Goal: Task Accomplishment & Management: Manage account settings

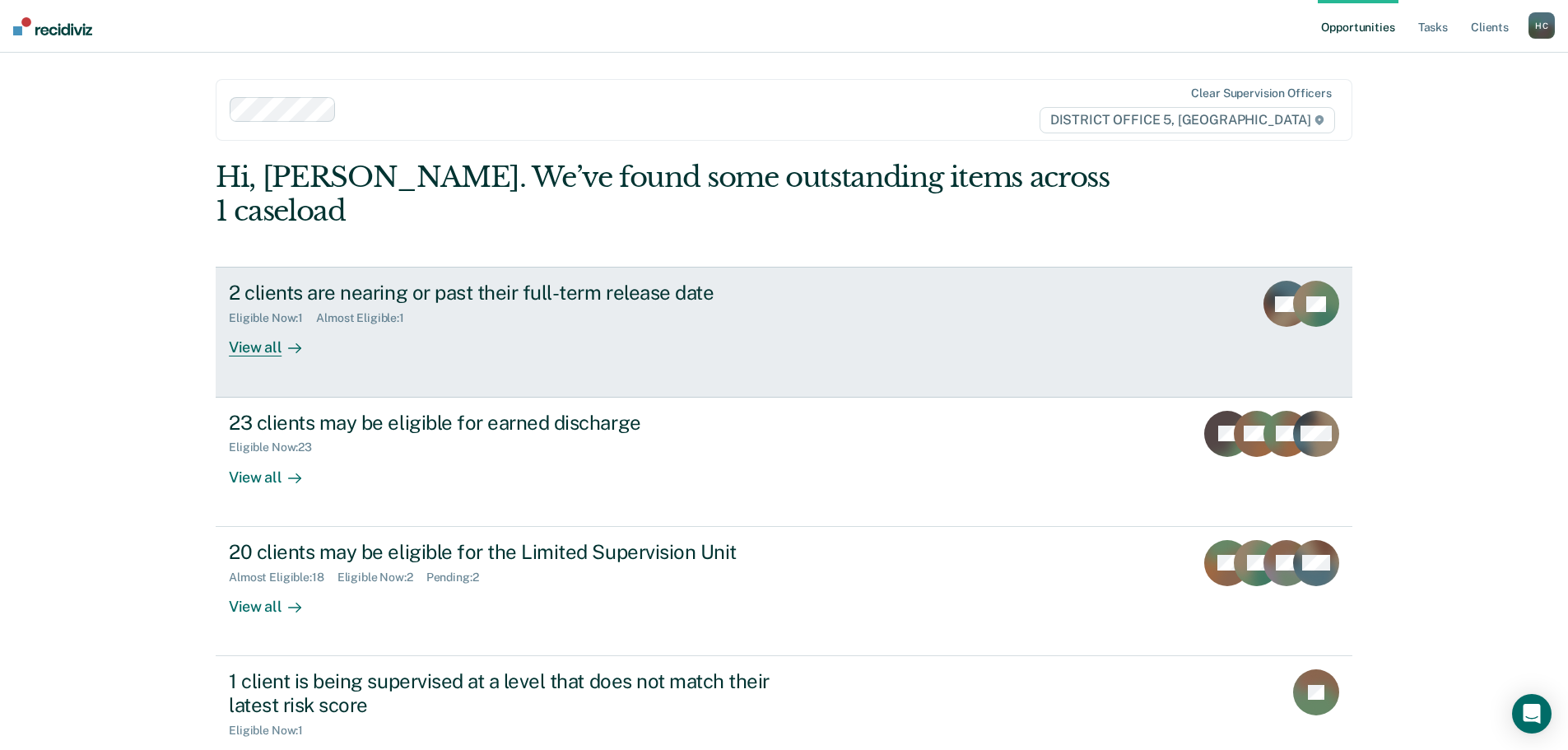
click at [570, 301] on div "2 clients are nearing or past their full-term release date Eligible Now : 1 Alm…" at bounding box center [538, 318] width 617 height 76
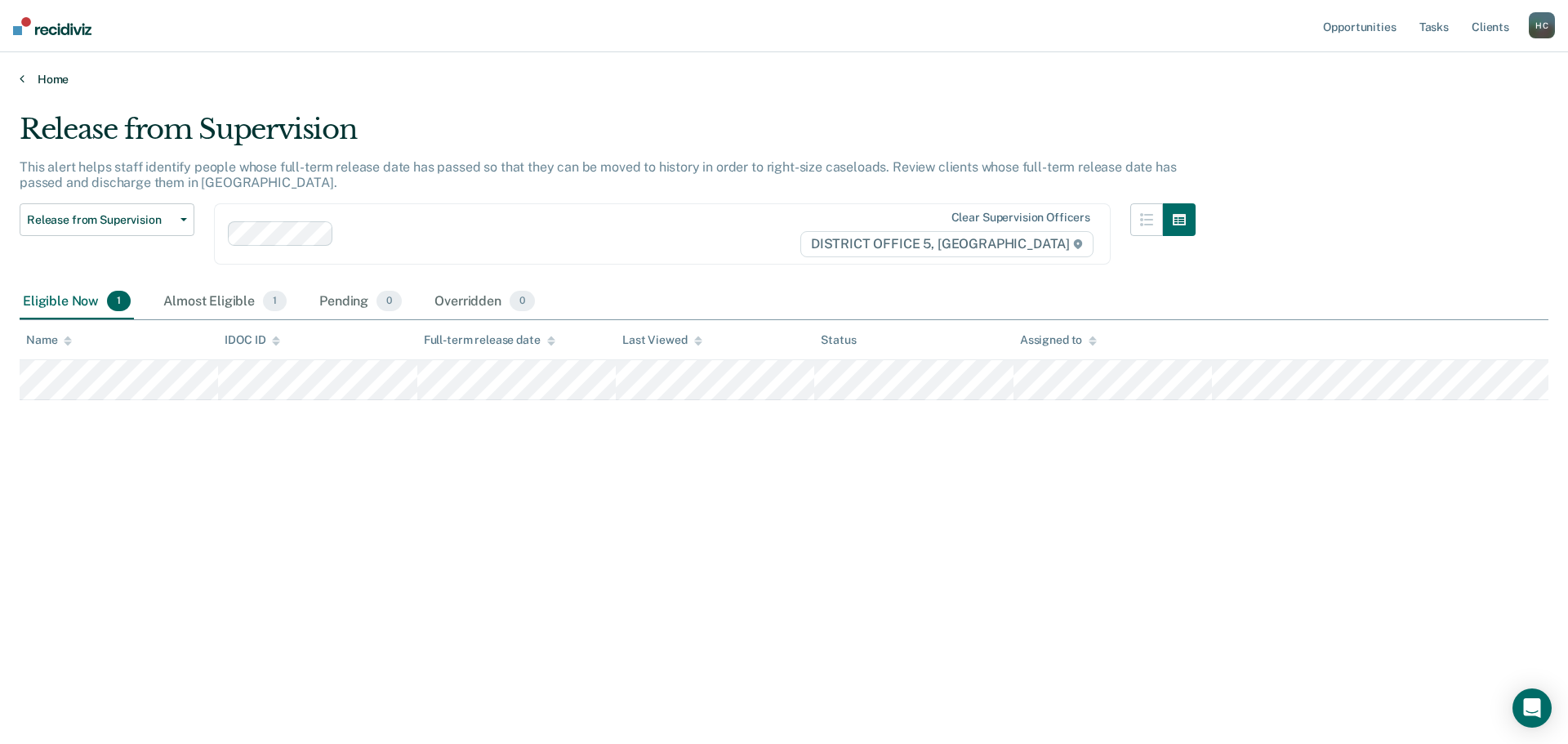
click at [23, 77] on icon at bounding box center [22, 78] width 5 height 13
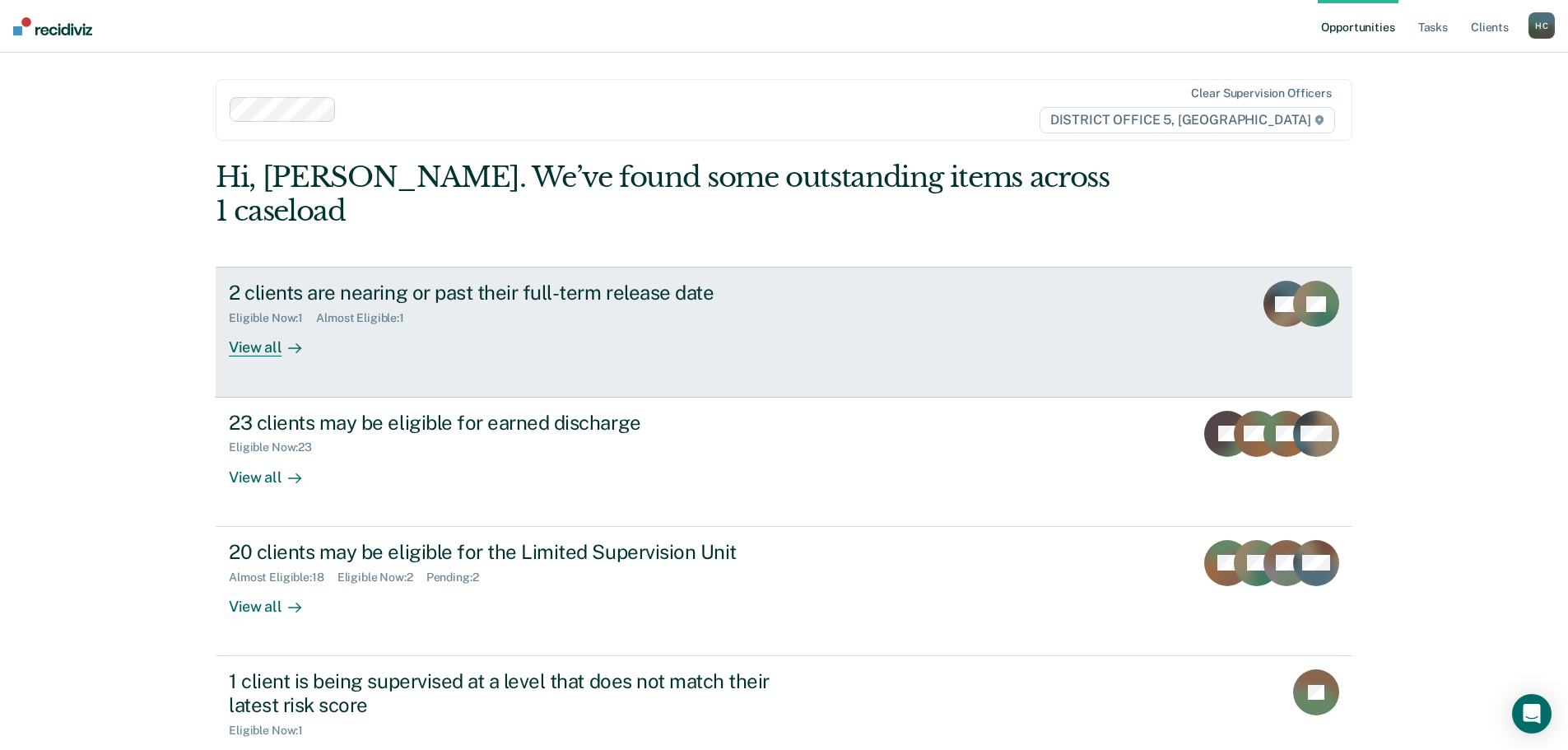
click at [273, 325] on div "View all" at bounding box center [275, 341] width 92 height 32
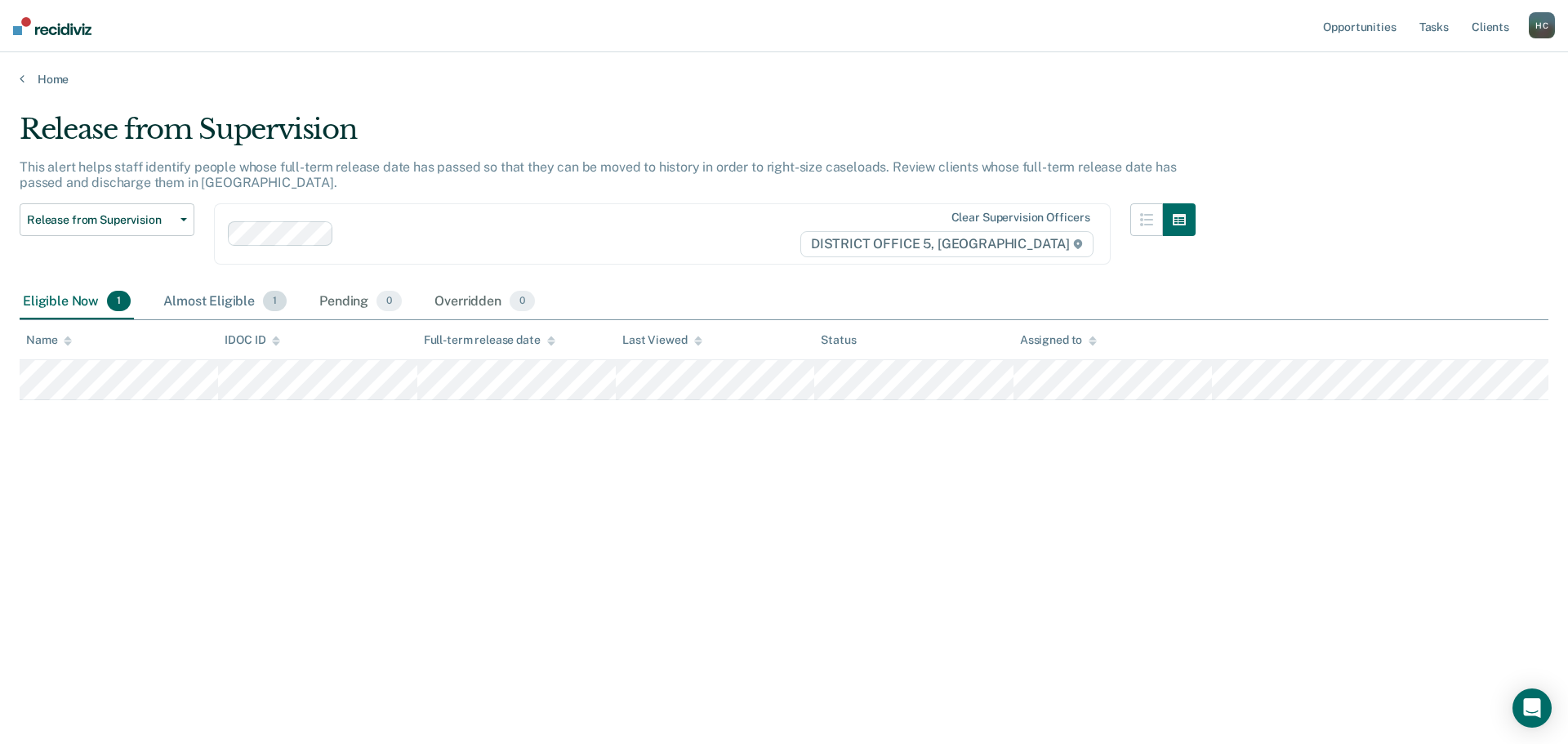
click at [215, 302] on div "Almost Eligible 1" at bounding box center [225, 303] width 130 height 36
click at [1444, 27] on link "Tasks" at bounding box center [1434, 26] width 36 height 53
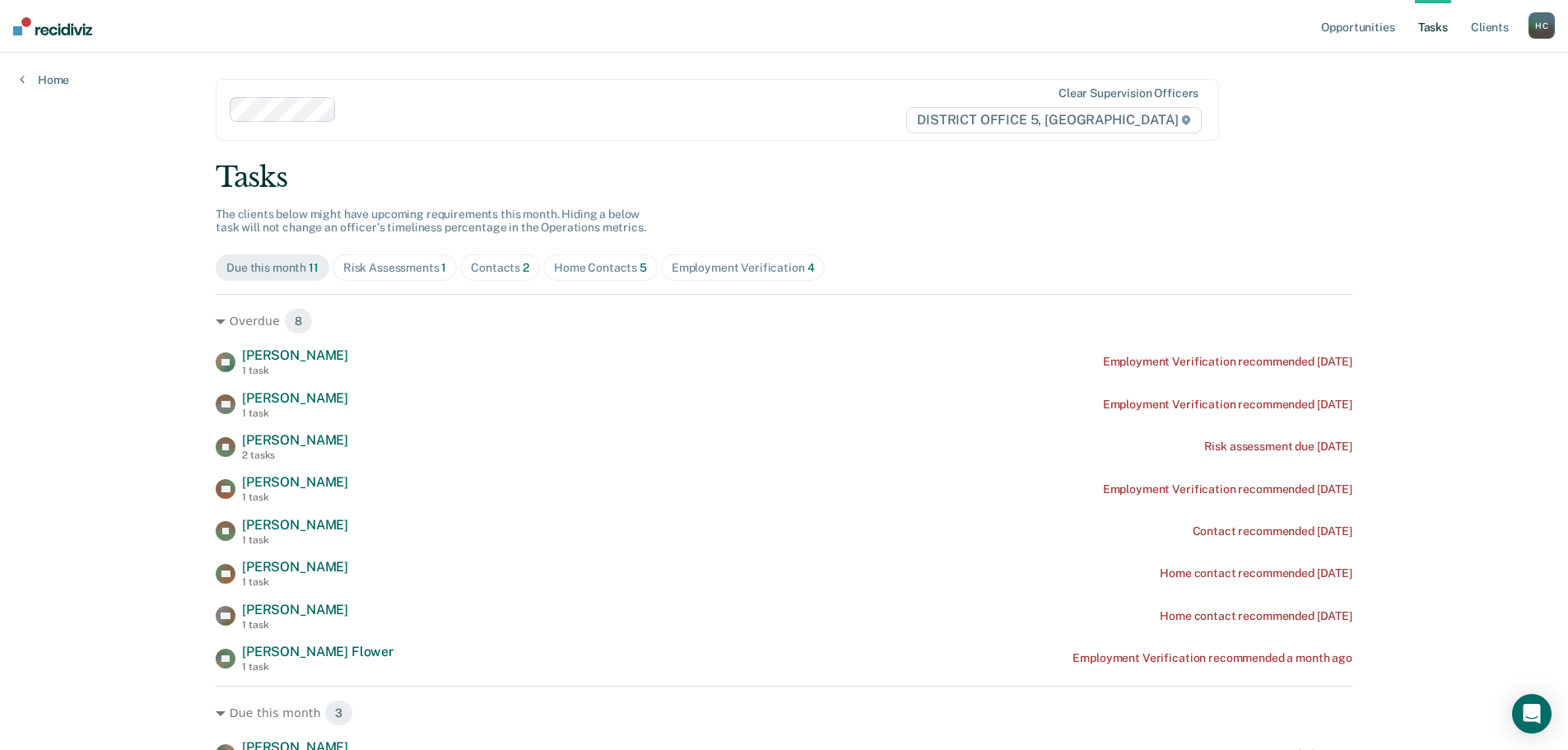
click at [500, 269] on div "Contacts 2" at bounding box center [500, 268] width 58 height 14
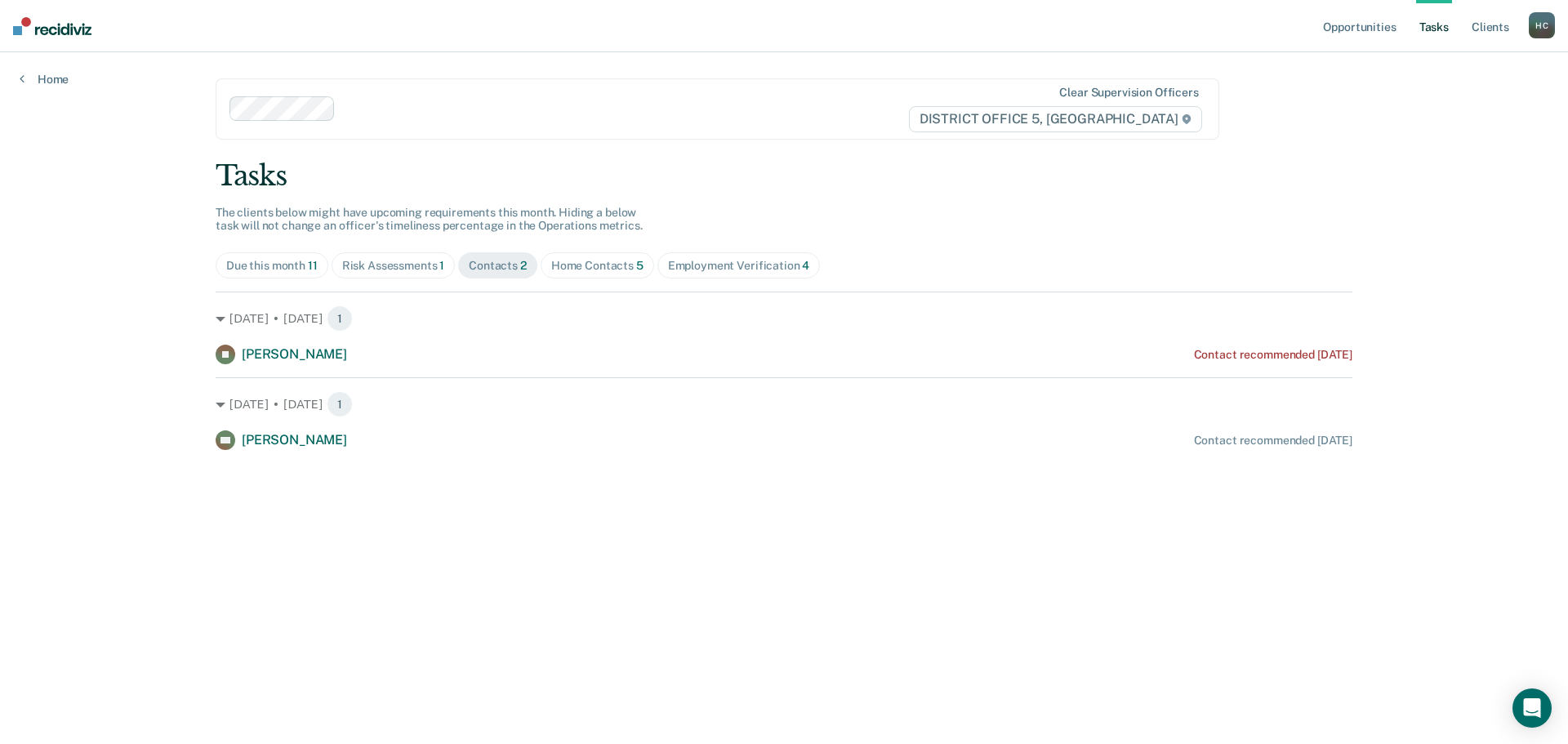
click at [412, 268] on div "Risk Assessments 1" at bounding box center [394, 266] width 103 height 14
click at [253, 266] on div "Due this month 11" at bounding box center [272, 266] width 91 height 14
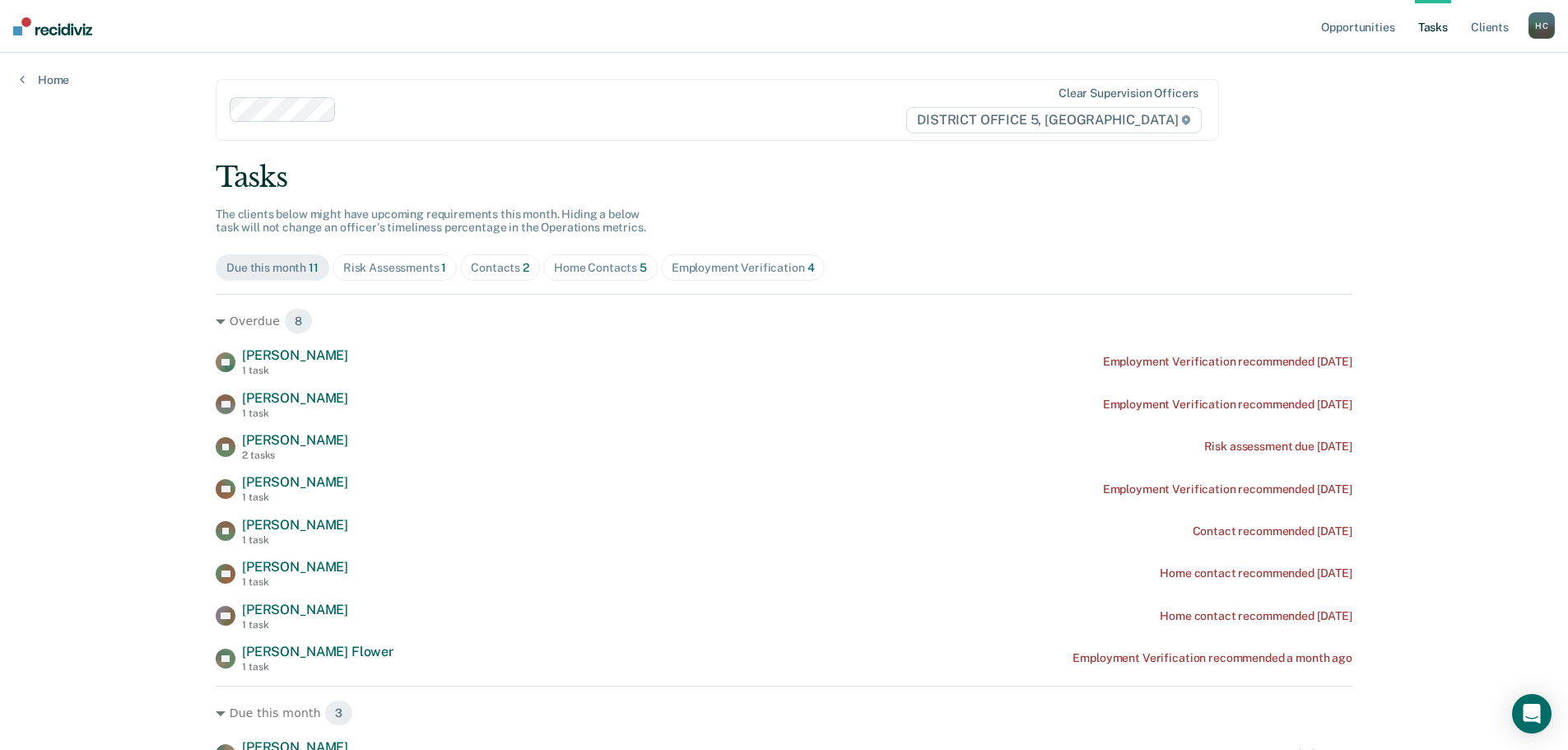
click at [514, 269] on div "Contacts 2" at bounding box center [500, 268] width 58 height 14
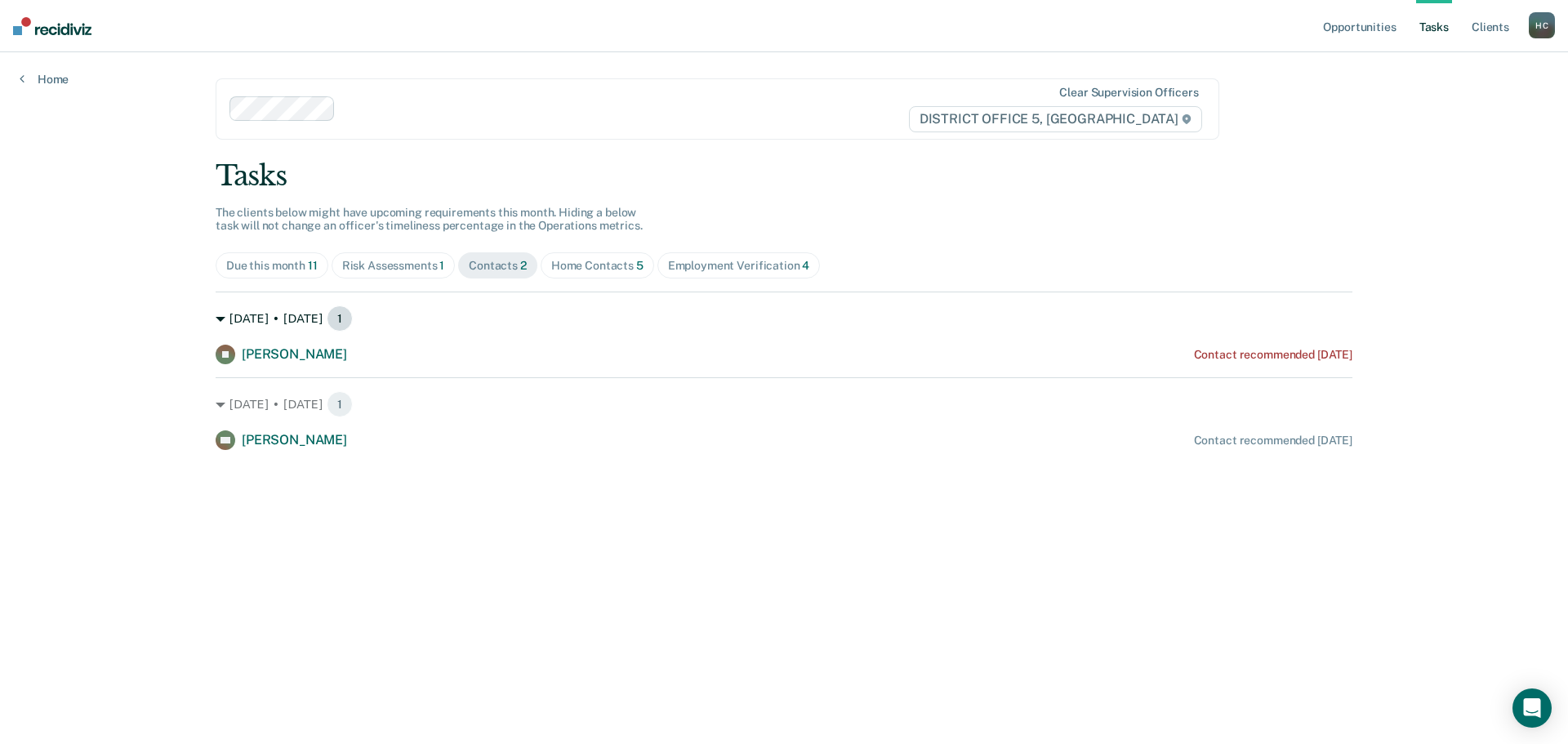
click at [235, 323] on div "[DATE] • [DATE] 1" at bounding box center [784, 318] width 1137 height 26
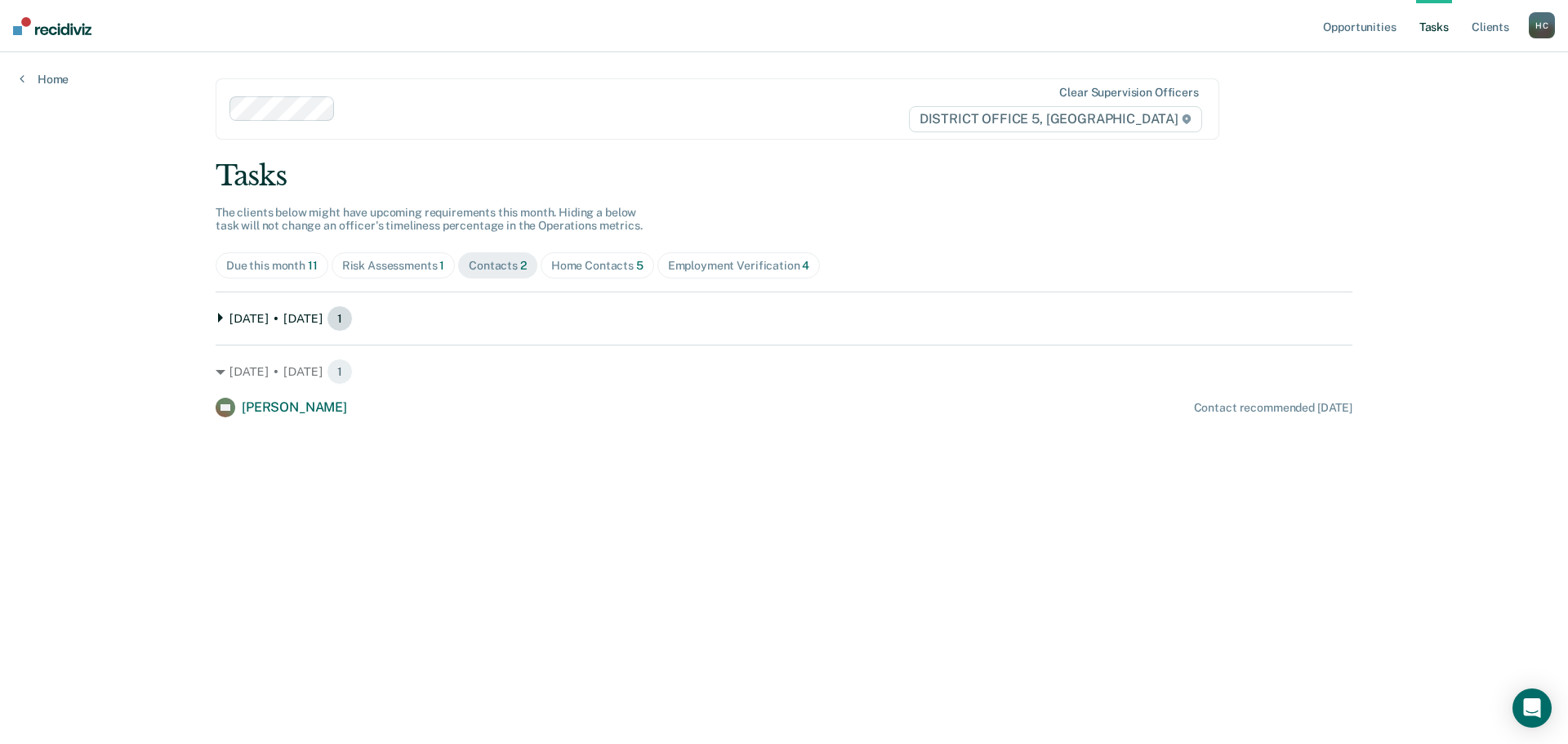
click at [253, 318] on div "[DATE] • [DATE] 1" at bounding box center [784, 318] width 1137 height 26
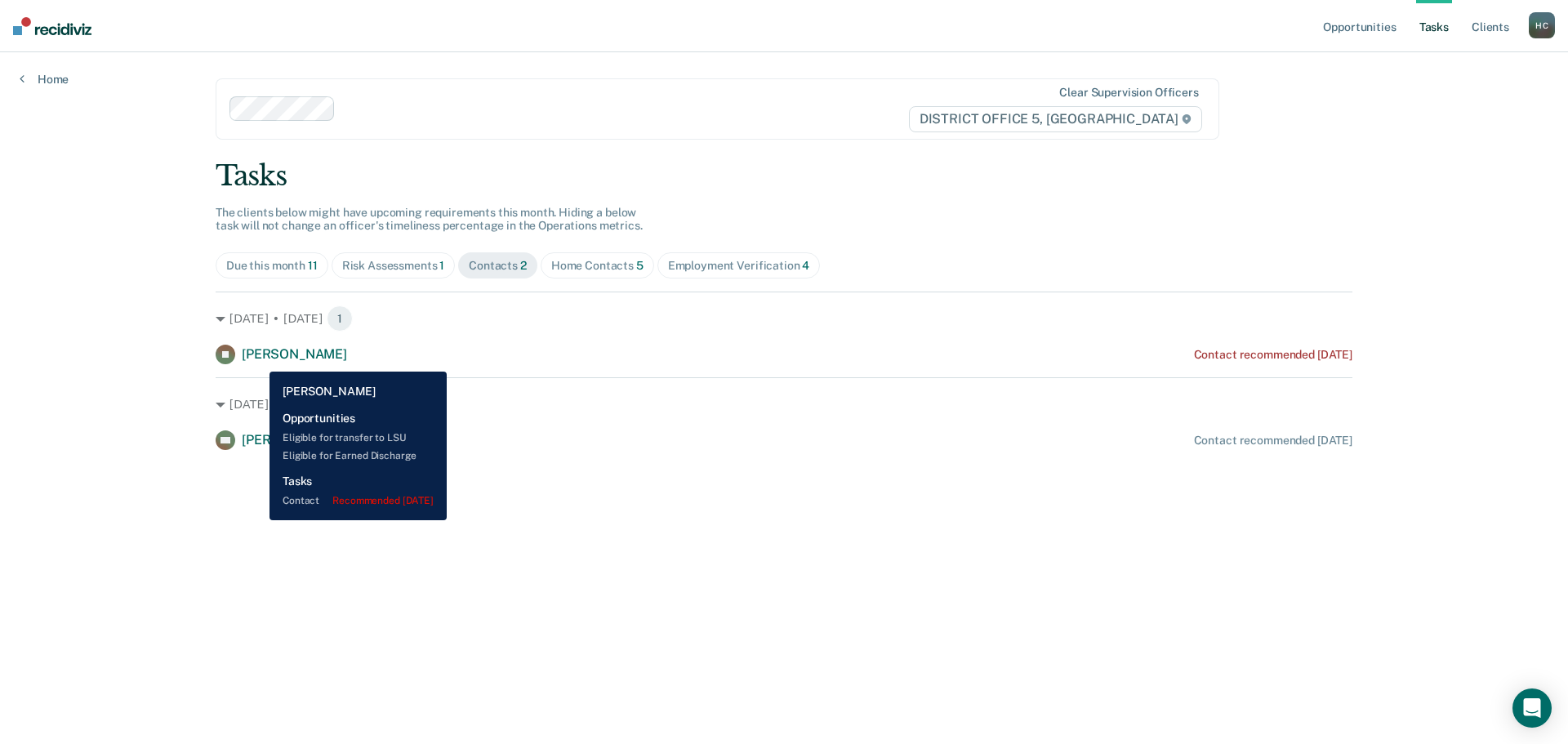
click at [257, 360] on span "[PERSON_NAME]" at bounding box center [294, 353] width 105 height 15
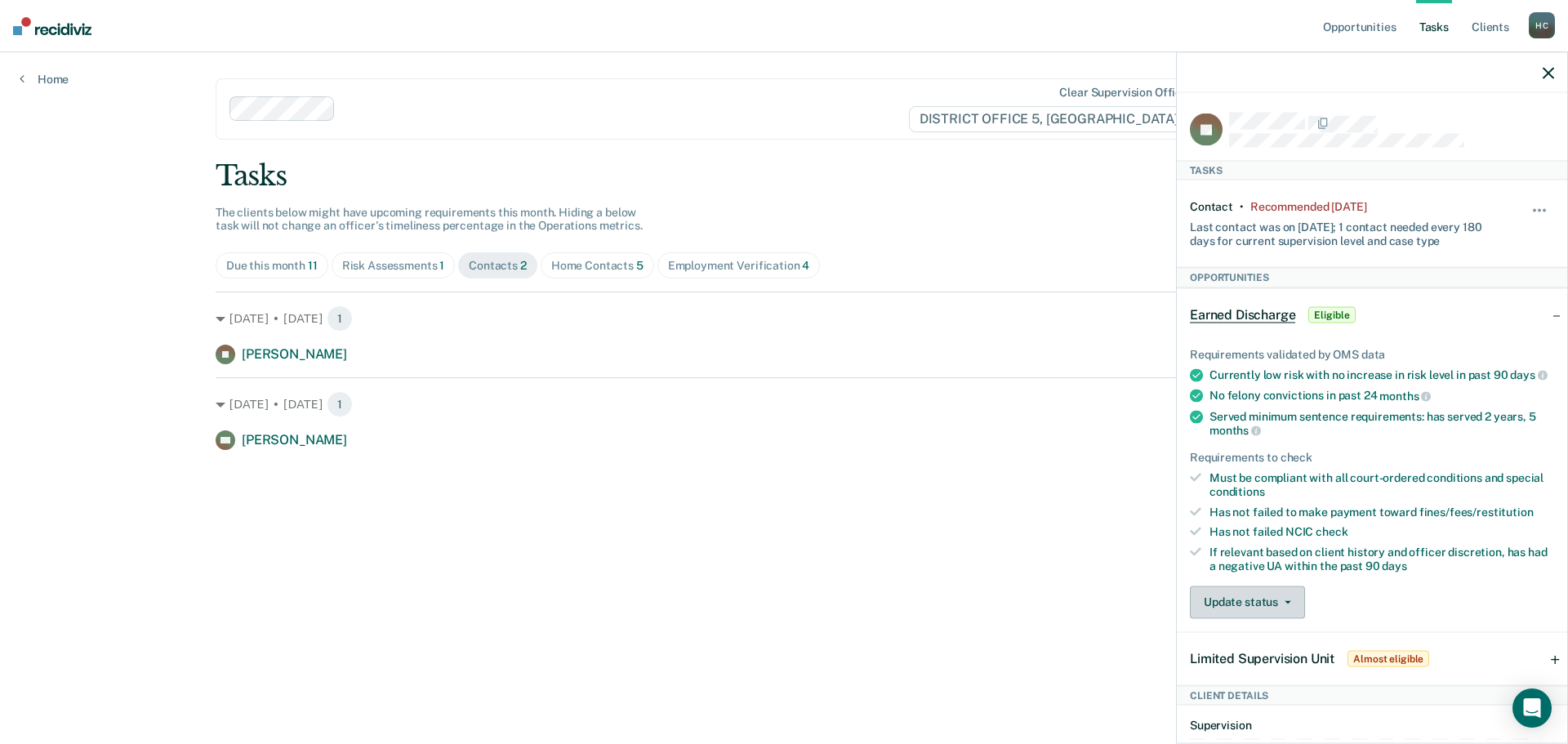
click at [1293, 611] on button "Update status" at bounding box center [1246, 602] width 115 height 33
click at [1310, 531] on ul "Requirements validated by OMS data Currently low risk with no increase in risk …" at bounding box center [1371, 459] width 364 height 226
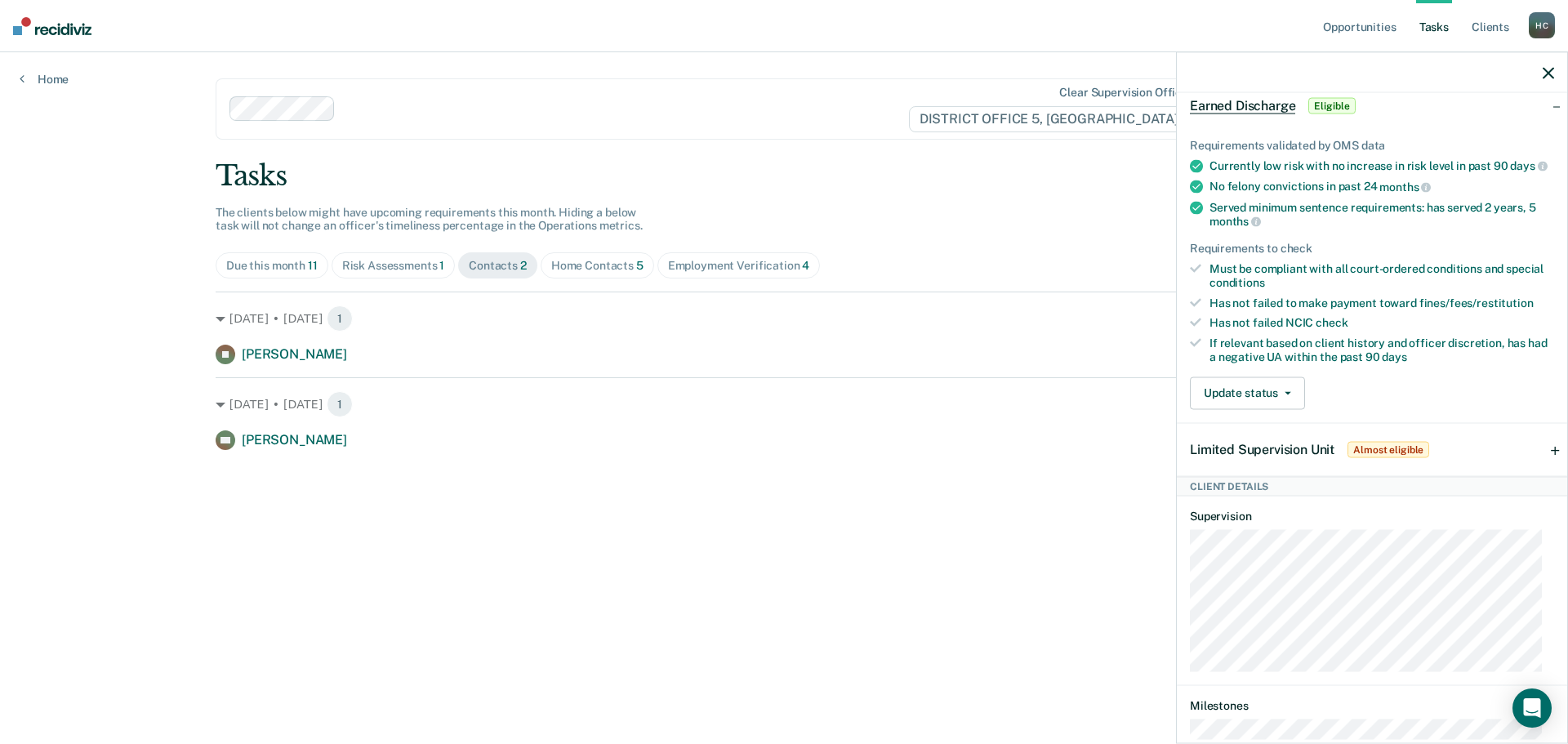
scroll to position [245, 0]
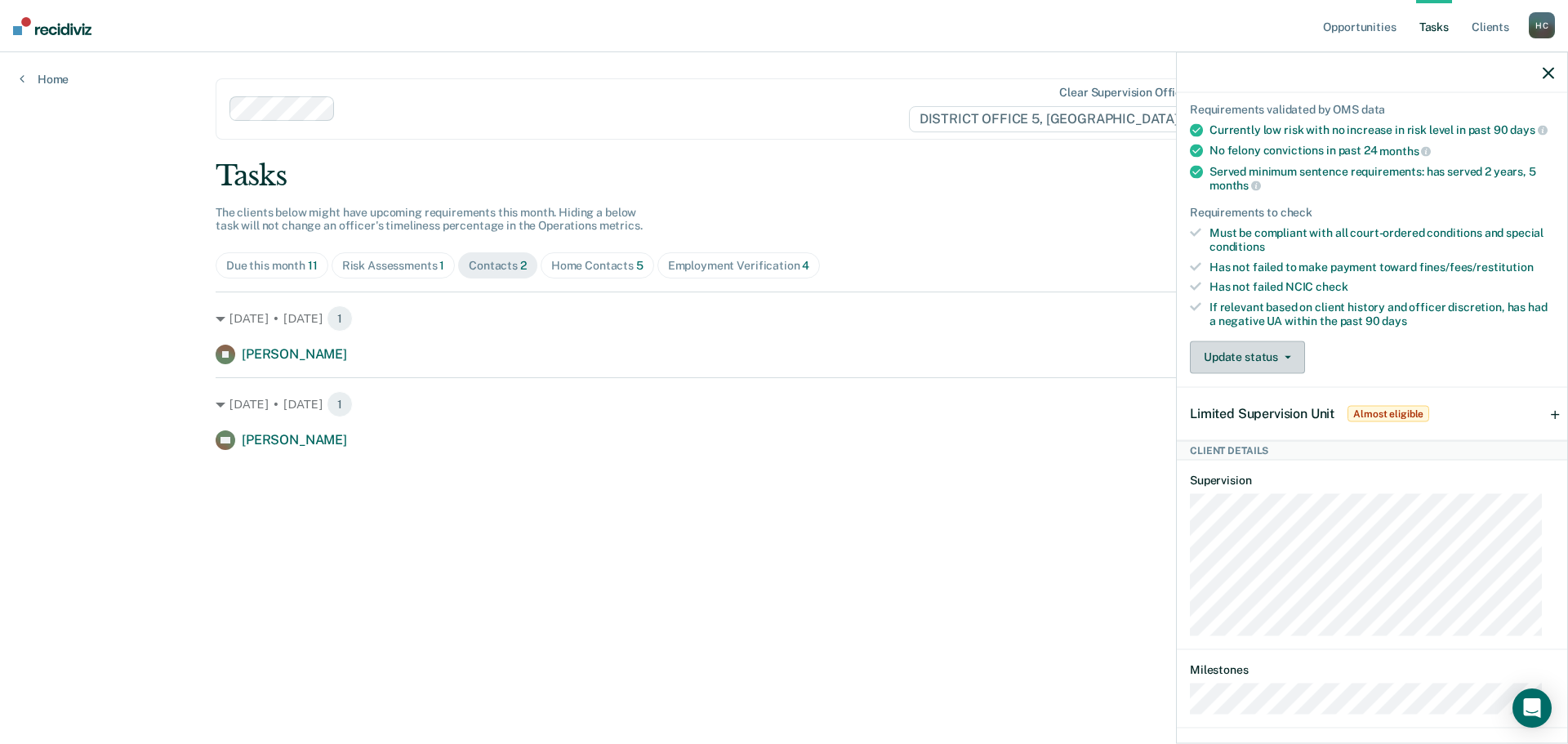
click at [1281, 373] on button "Update status" at bounding box center [1246, 357] width 115 height 33
click at [1246, 435] on button "Mark Ineligible" at bounding box center [1268, 422] width 158 height 26
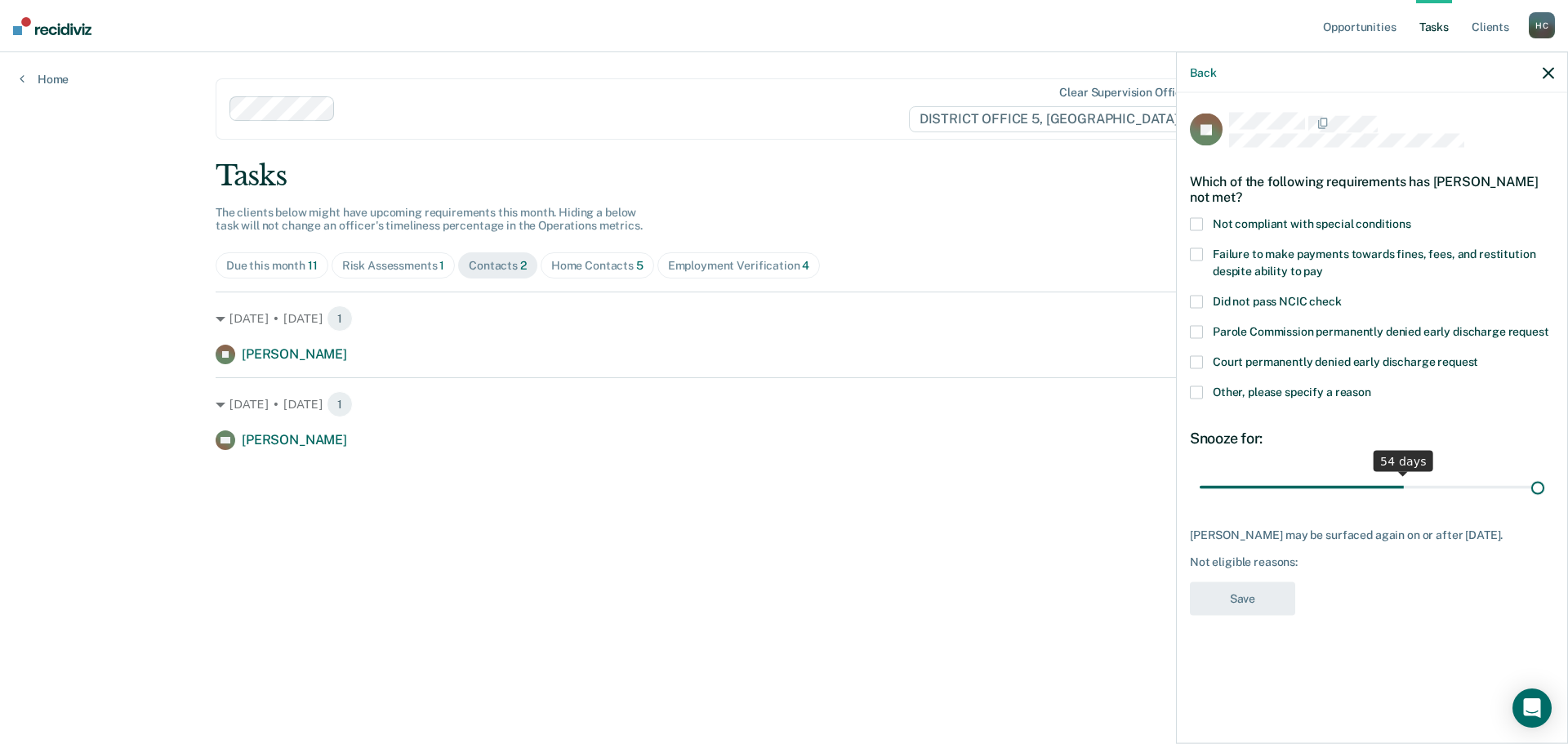
drag, startPoint x: 1312, startPoint y: 481, endPoint x: 1567, endPoint y: 472, distance: 255.2
type input "90"
click at [1544, 473] on input "range" at bounding box center [1371, 488] width 344 height 29
click at [1198, 225] on span at bounding box center [1196, 225] width 13 height 13
click at [1254, 595] on button "Save" at bounding box center [1242, 599] width 105 height 34
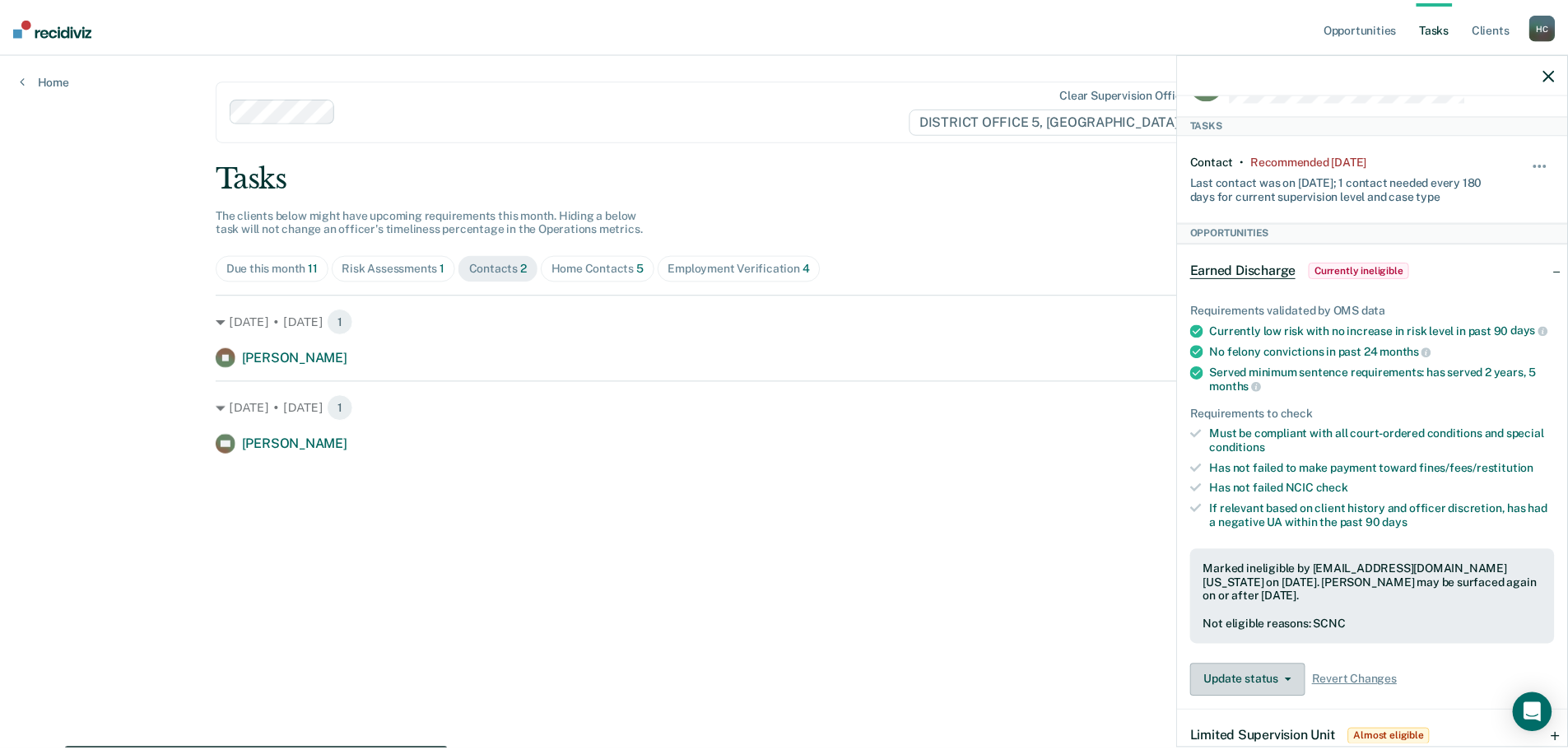
scroll to position [0, 0]
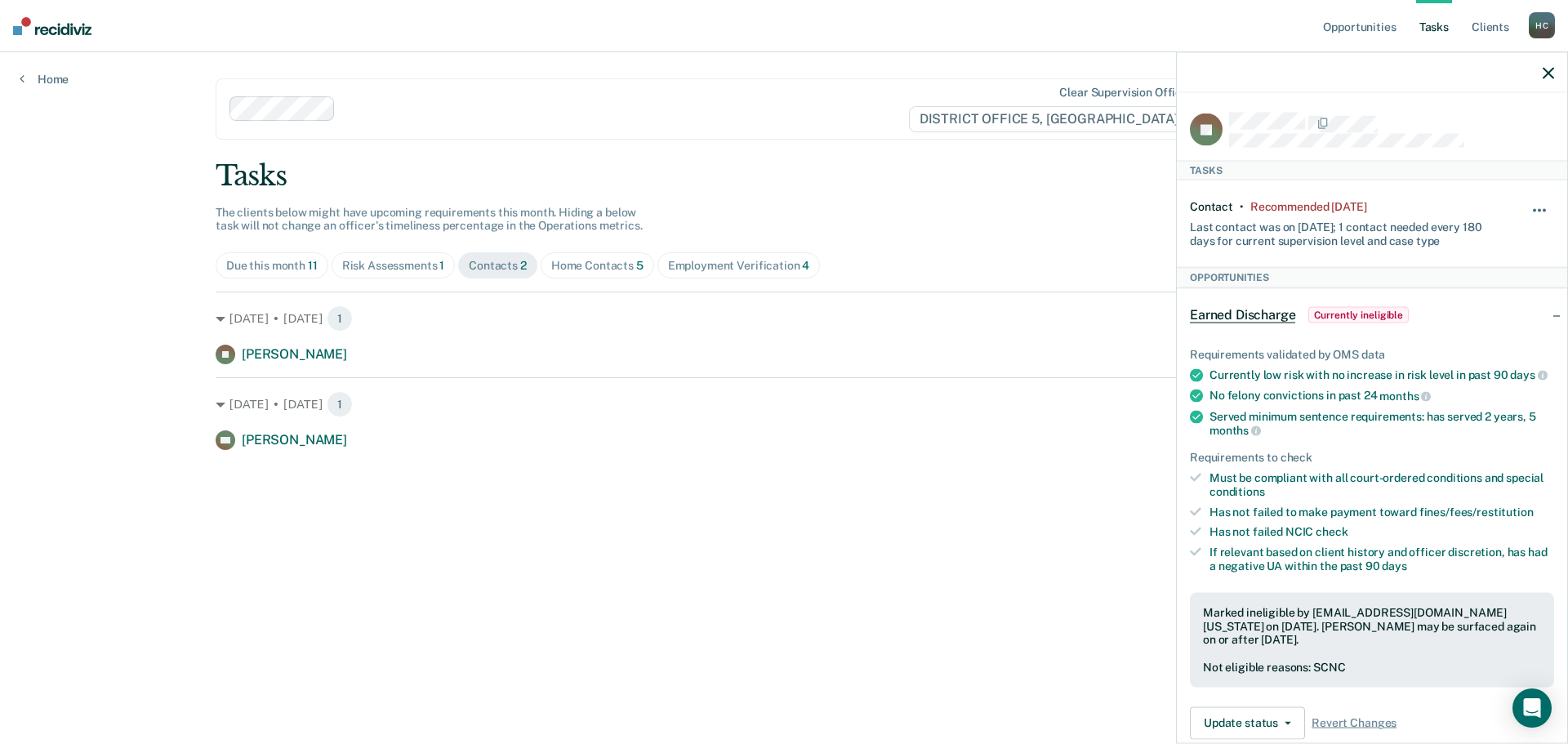
click at [1526, 206] on button "button" at bounding box center [1540, 218] width 28 height 26
click at [1463, 343] on button "90 days" at bounding box center [1495, 340] width 118 height 26
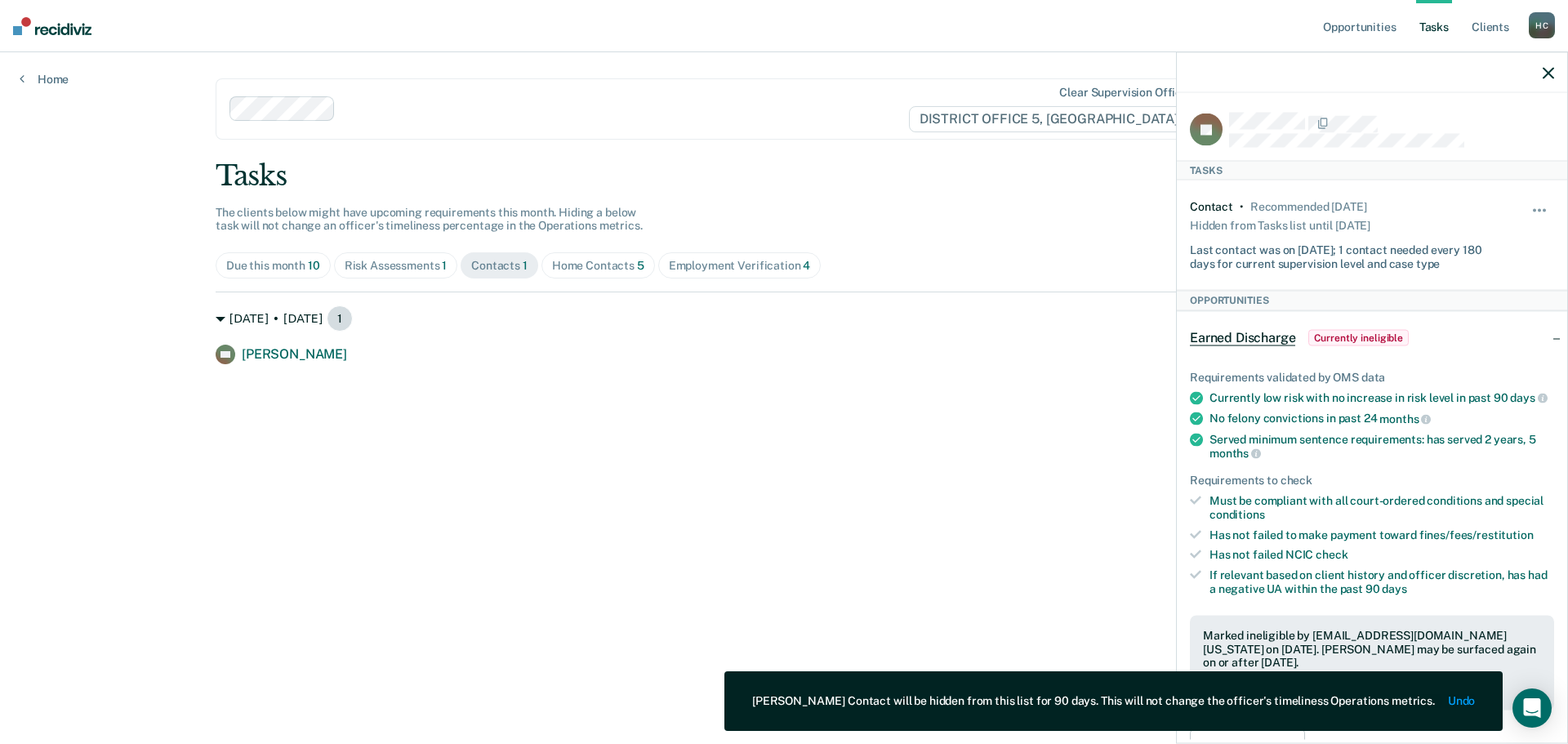
click at [1039, 310] on div "[DATE] • [DATE] 1" at bounding box center [784, 318] width 1137 height 26
click at [1549, 76] on icon "button" at bounding box center [1548, 72] width 12 height 12
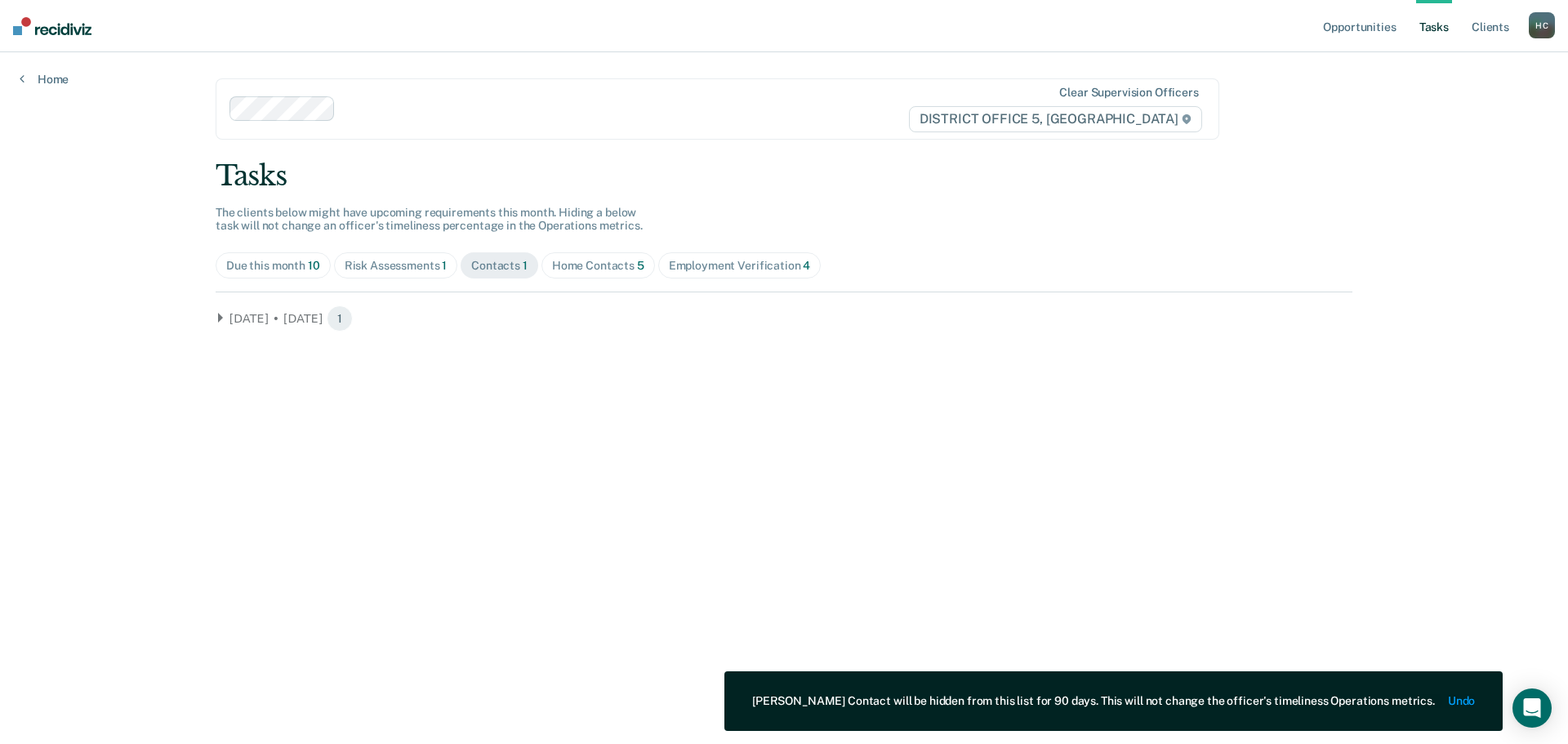
click at [211, 321] on main "Clear supervision officers DISTRICT OFFICE 5, TWIN FALLS Tasks The clients belo…" at bounding box center [784, 379] width 1176 height 652
click at [236, 317] on div "[DATE] • [DATE] 1" at bounding box center [784, 318] width 1137 height 26
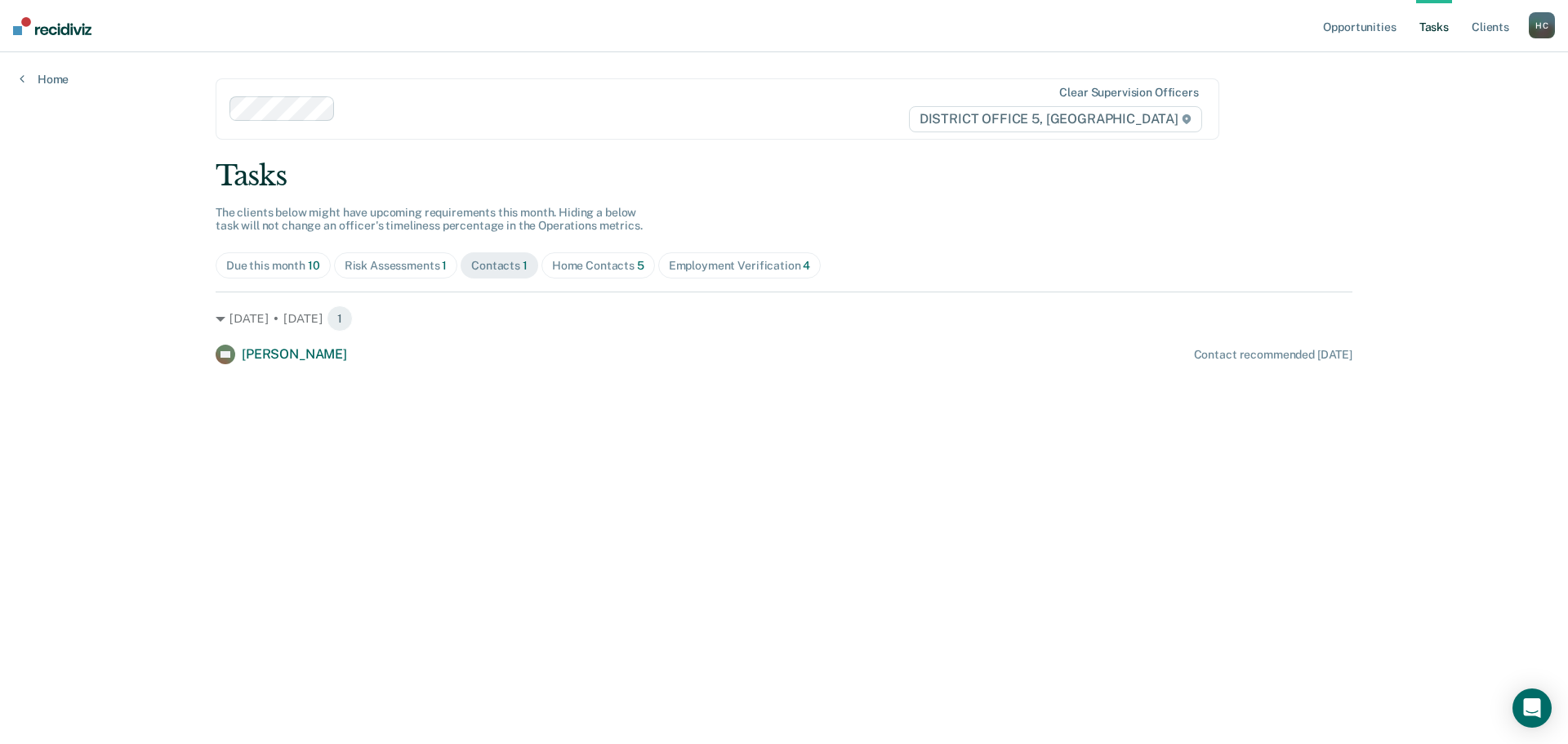
click at [567, 275] on span "Home Contacts 5" at bounding box center [598, 266] width 113 height 26
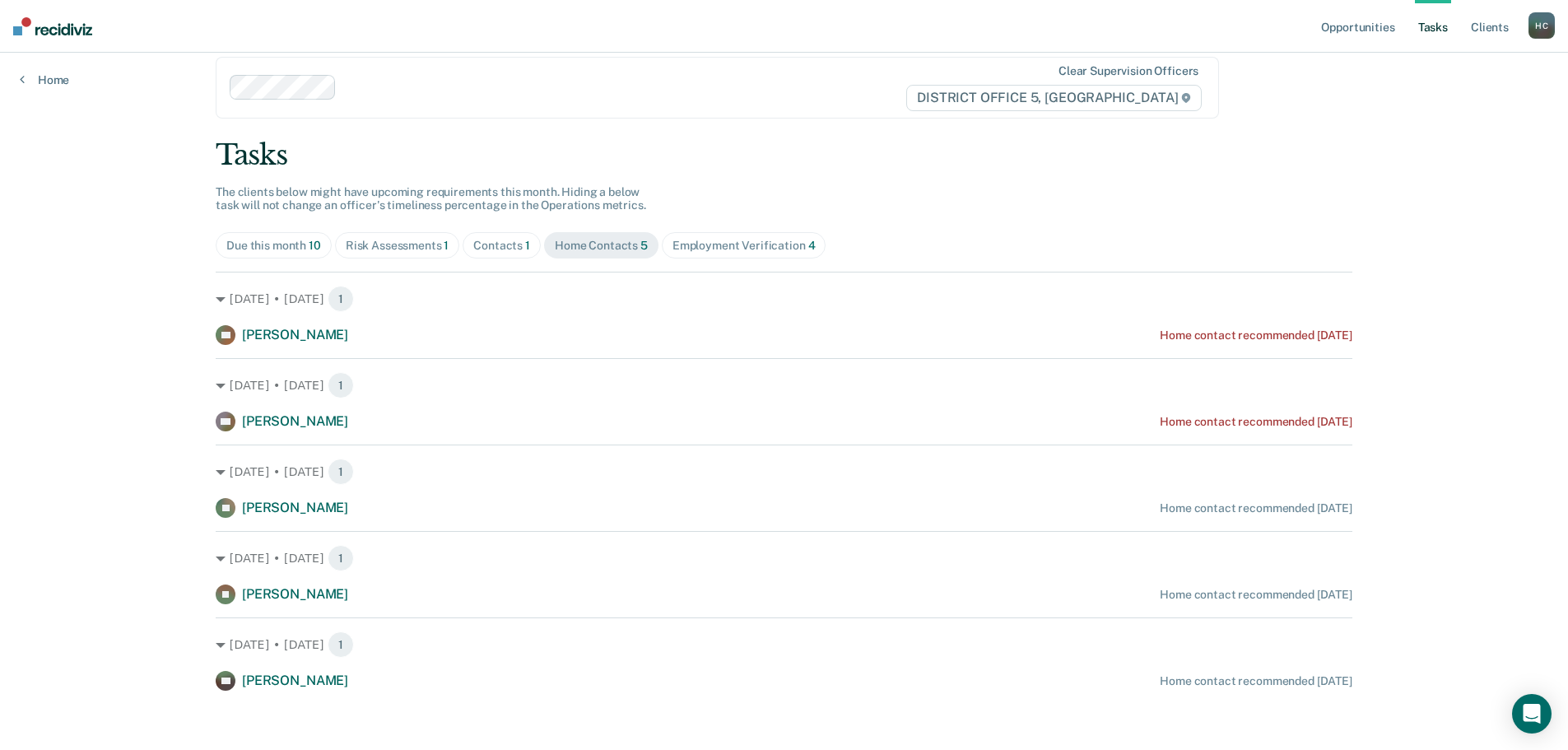
scroll to position [29, 0]
